Goal: Task Accomplishment & Management: Manage account settings

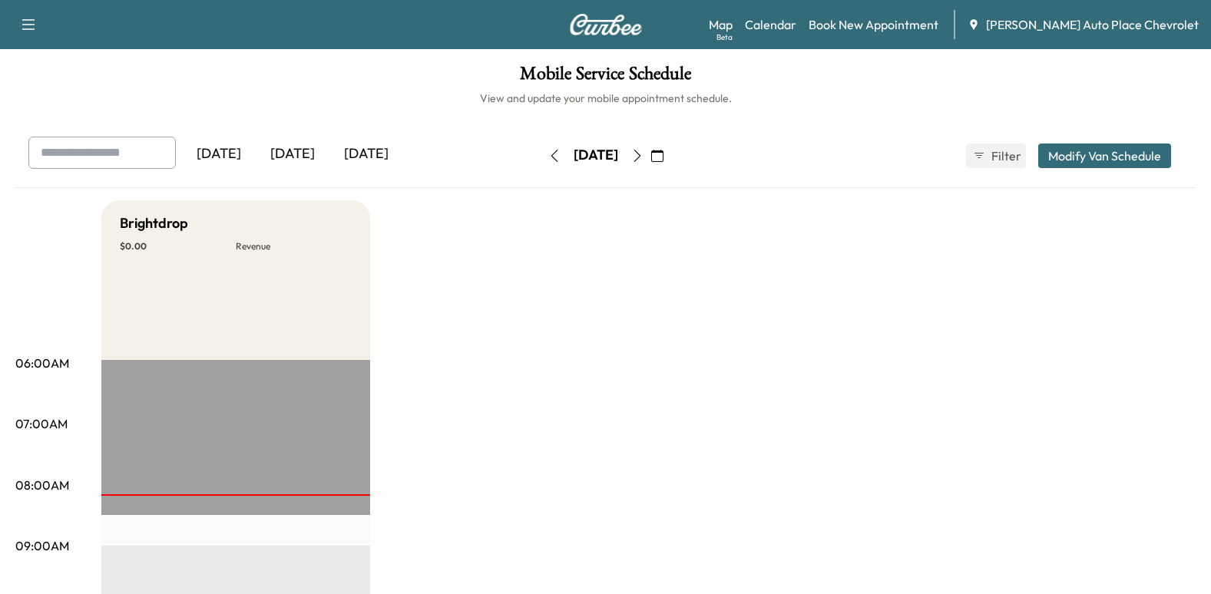
click at [548, 153] on icon "button" at bounding box center [554, 156] width 12 height 12
click at [541, 153] on button "button" at bounding box center [554, 156] width 26 height 25
click at [541, 155] on button "button" at bounding box center [554, 156] width 26 height 25
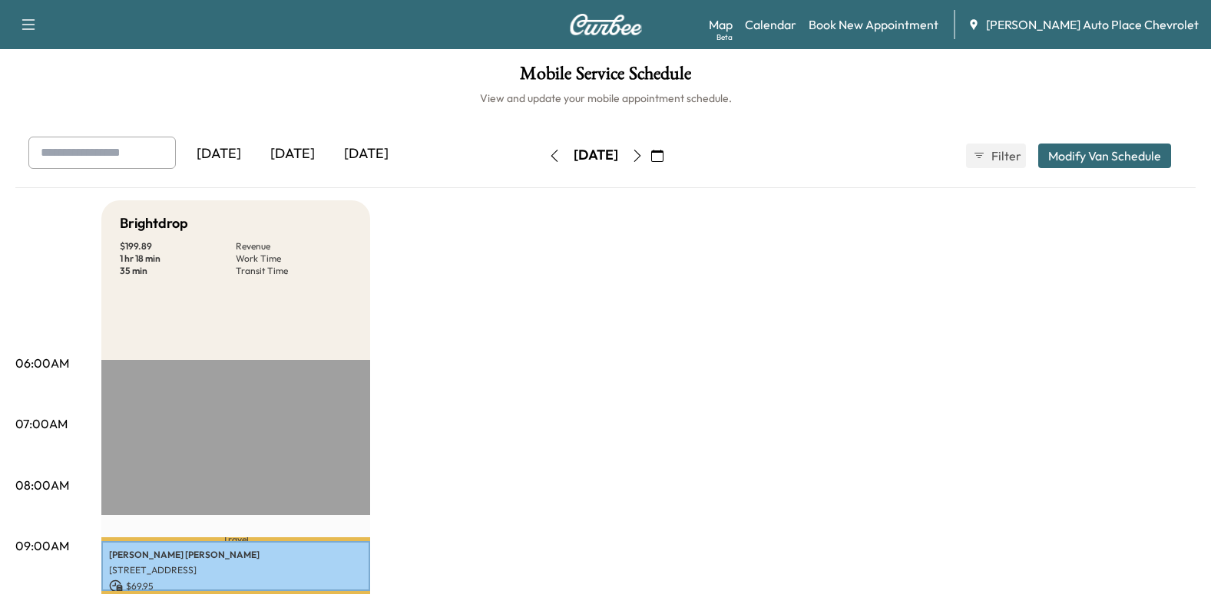
click at [550, 154] on icon "button" at bounding box center [553, 156] width 7 height 12
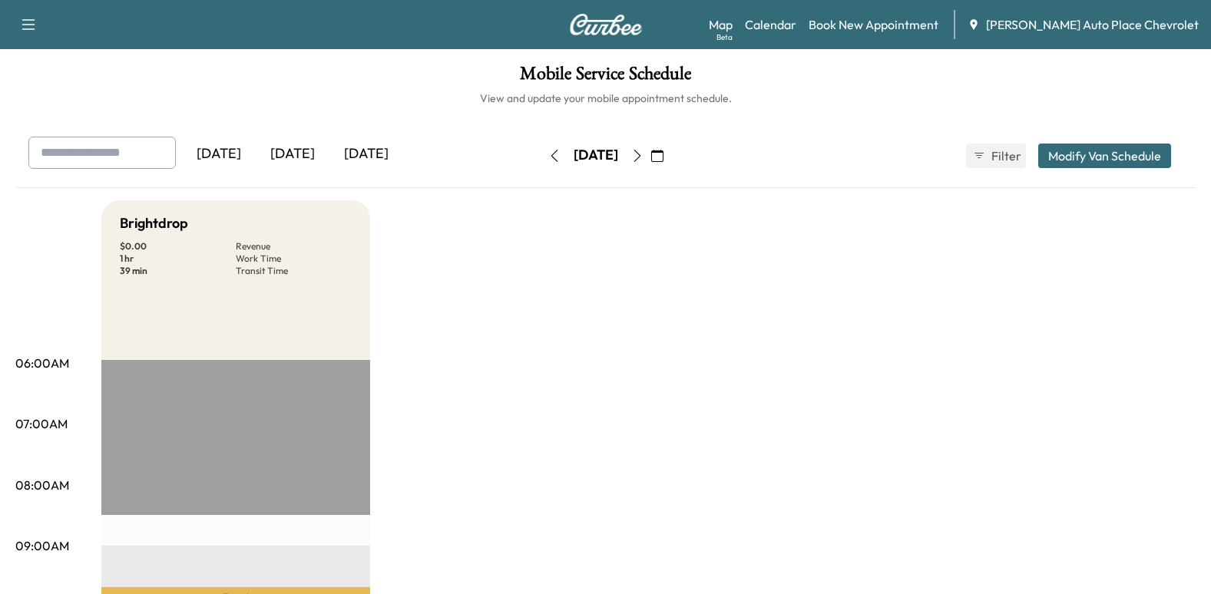
click at [550, 154] on icon "button" at bounding box center [553, 156] width 7 height 12
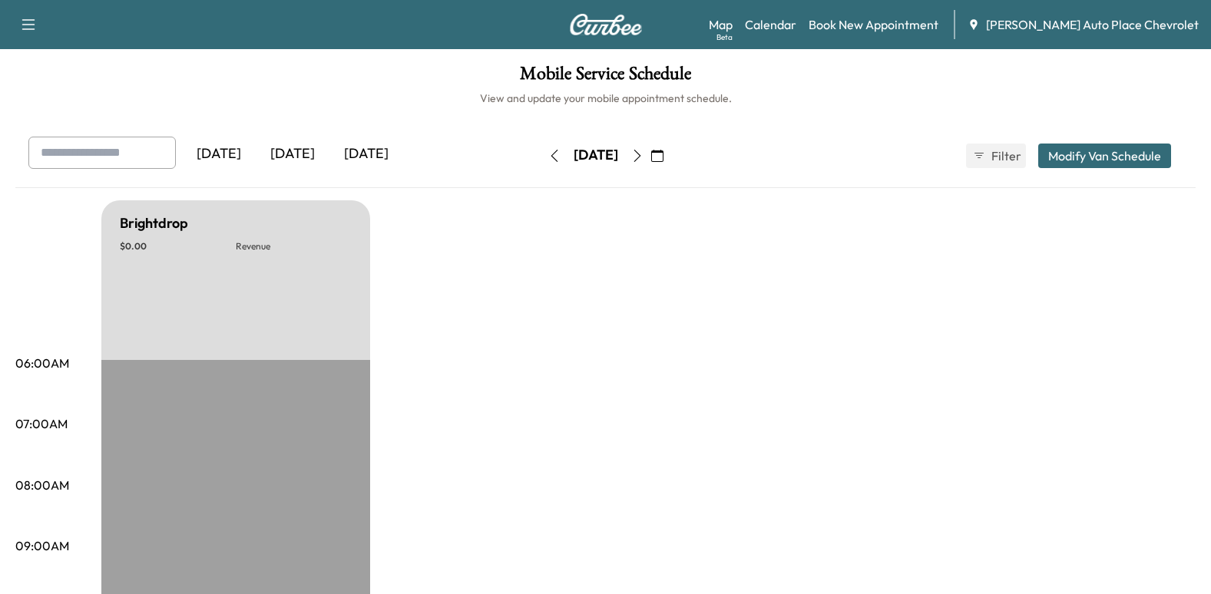
click at [650, 159] on button "button" at bounding box center [637, 156] width 26 height 25
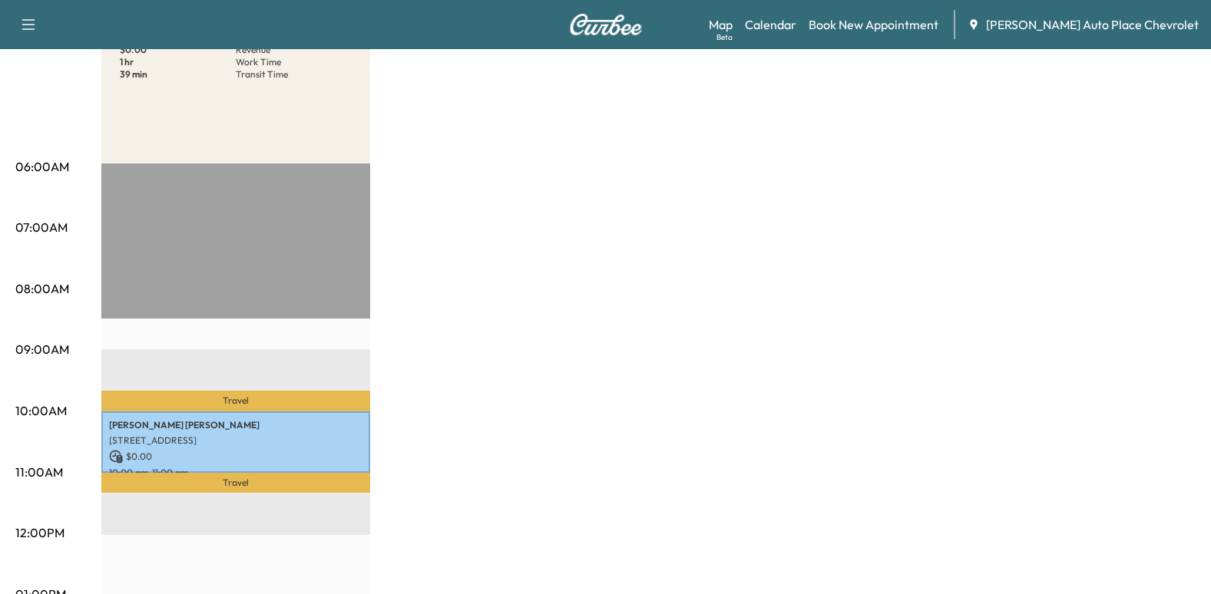
scroll to position [230, 0]
